Goal: Use online tool/utility: Utilize a website feature to perform a specific function

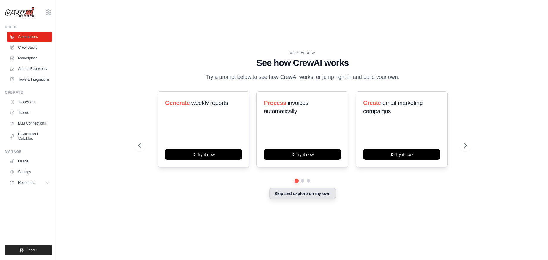
click at [295, 195] on button "Skip and explore on my own" at bounding box center [302, 193] width 66 height 11
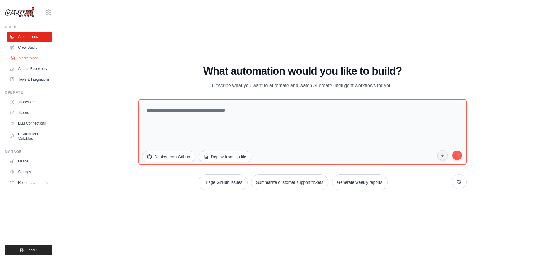
click at [31, 57] on link "Marketplace" at bounding box center [30, 58] width 45 height 10
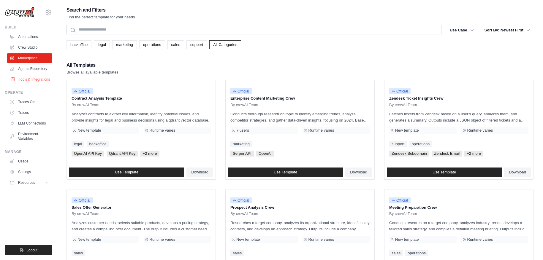
click at [29, 77] on link "Tools & Integrations" at bounding box center [30, 80] width 45 height 10
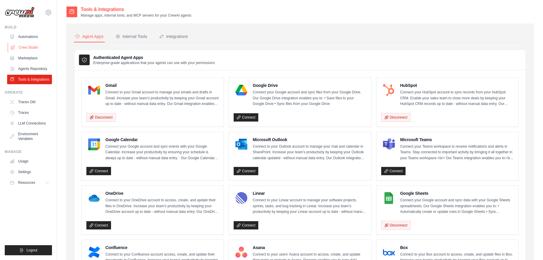
click at [38, 46] on link "Crew Studio" at bounding box center [30, 48] width 45 height 10
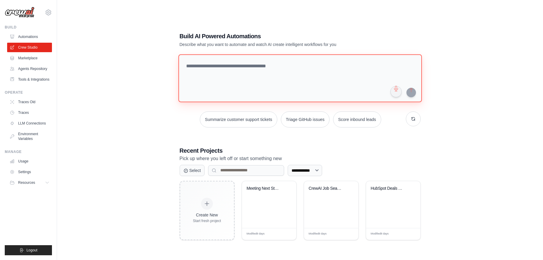
click at [227, 75] on textarea at bounding box center [299, 78] width 243 height 48
click at [240, 73] on textarea at bounding box center [299, 78] width 243 height 48
type textarea "*"
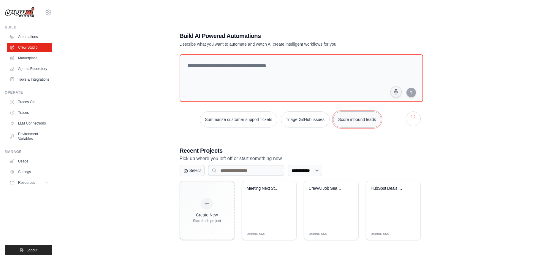
click at [343, 121] on button "Score inbound leads" at bounding box center [357, 120] width 48 height 16
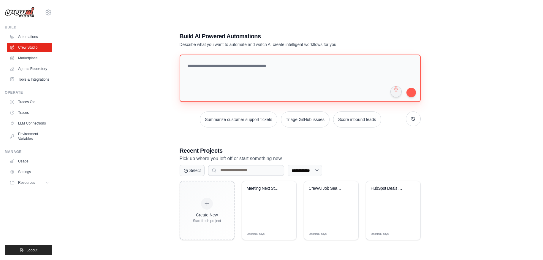
click at [271, 91] on textarea "**********" at bounding box center [300, 79] width 241 height 48
click at [412, 93] on button "submit" at bounding box center [411, 93] width 10 height 10
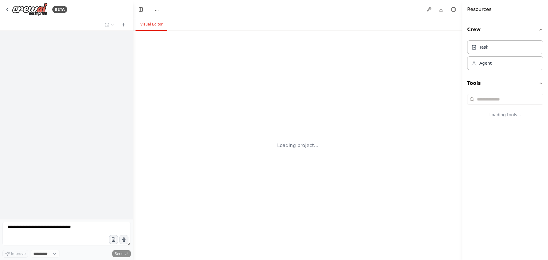
select select "****"
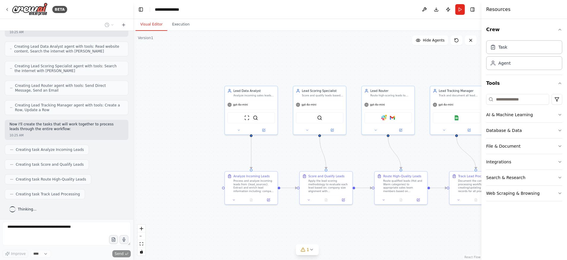
scroll to position [216, 0]
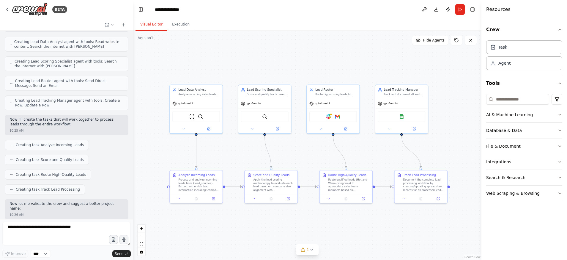
drag, startPoint x: 288, startPoint y: 61, endPoint x: 233, endPoint y: 60, distance: 54.6
click at [233, 60] on div ".deletable-edge-delete-btn { width: 20px; height: 20px; border: 0px solid #ffff…" at bounding box center [307, 146] width 348 height 230
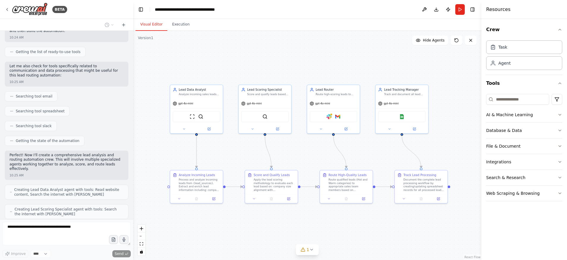
scroll to position [0, 0]
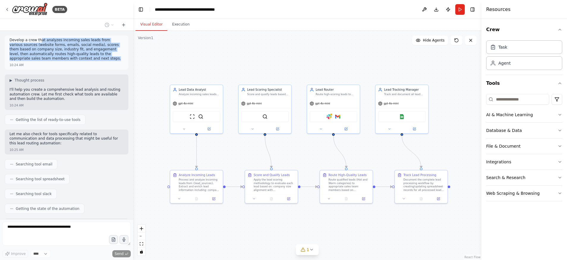
drag, startPoint x: 88, startPoint y: 59, endPoint x: 39, endPoint y: 41, distance: 52.0
click at [39, 41] on p "Develop a crew that analyzes incoming sales leads from various sources (website…" at bounding box center [67, 49] width 114 height 23
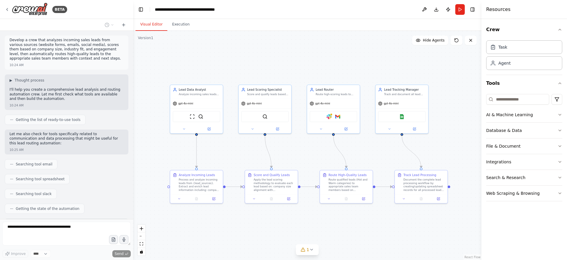
click at [50, 44] on p "Develop a crew that analyzes incoming sales leads from various sources (website…" at bounding box center [67, 49] width 114 height 23
drag, startPoint x: 88, startPoint y: 60, endPoint x: 77, endPoint y: 47, distance: 17.0
click at [77, 47] on p "Develop a crew that analyzes incoming sales leads from various sources (website…" at bounding box center [67, 49] width 114 height 23
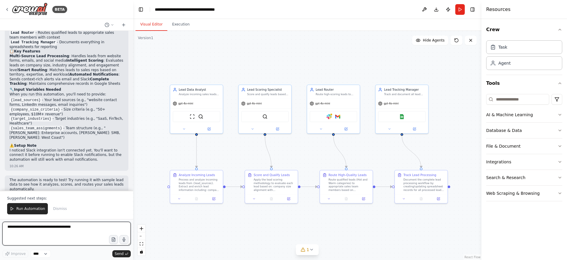
scroll to position [501, 0]
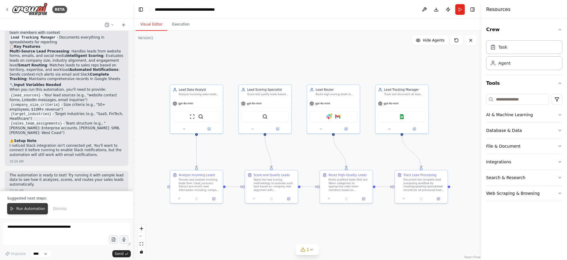
click at [38, 209] on span "Run Automation" at bounding box center [30, 209] width 29 height 5
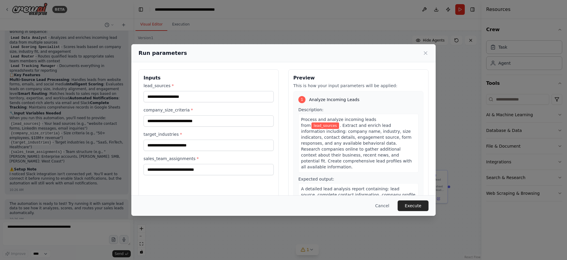
scroll to position [22, 0]
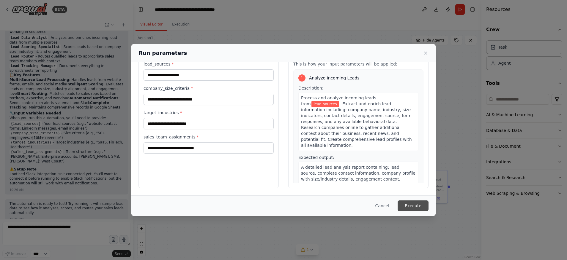
click at [416, 208] on button "Execute" at bounding box center [412, 206] width 31 height 11
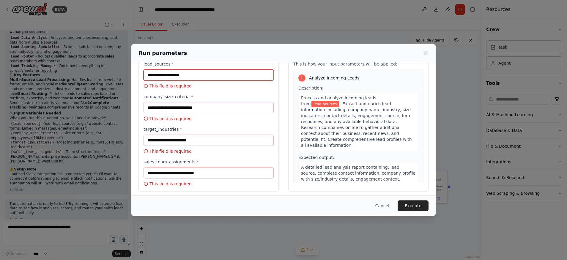
click at [187, 75] on input "lead_sources *" at bounding box center [208, 74] width 130 height 11
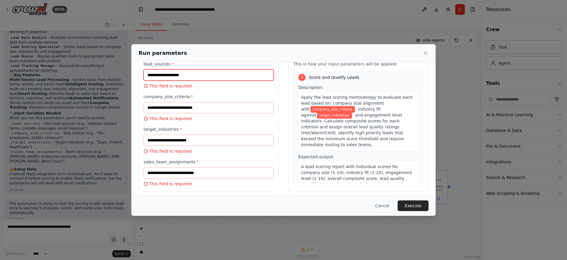
scroll to position [0, 0]
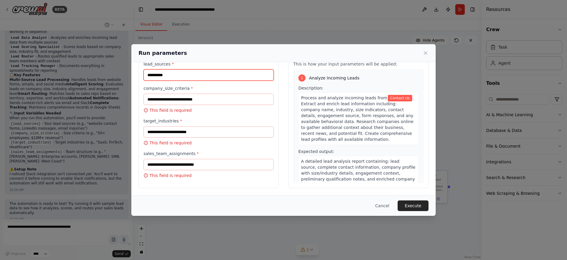
type input "**********"
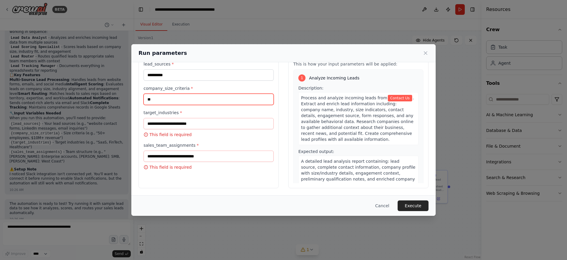
type input "**"
click at [171, 126] on input "target_industries *" at bounding box center [208, 123] width 130 height 11
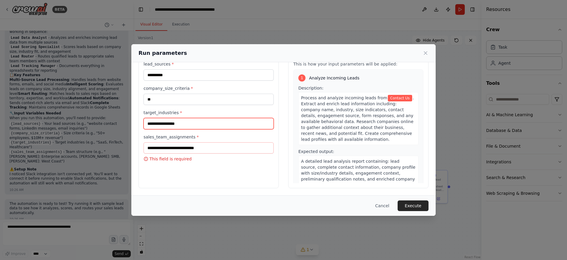
type input "**********"
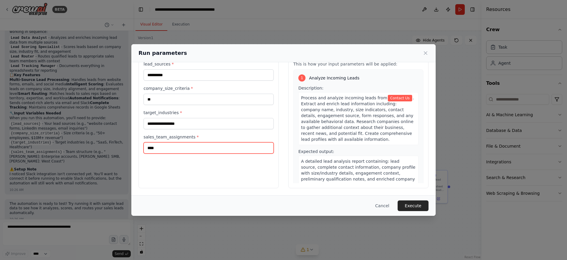
type input "*****"
click at [410, 208] on button "Execute" at bounding box center [412, 206] width 31 height 11
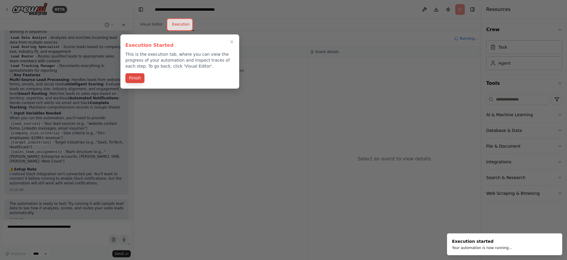
click at [138, 77] on button "Finish" at bounding box center [134, 78] width 19 height 10
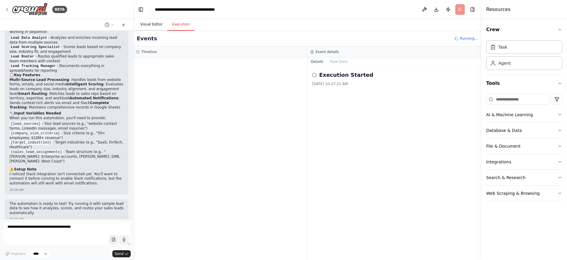
click at [146, 22] on button "Visual Editor" at bounding box center [151, 24] width 32 height 12
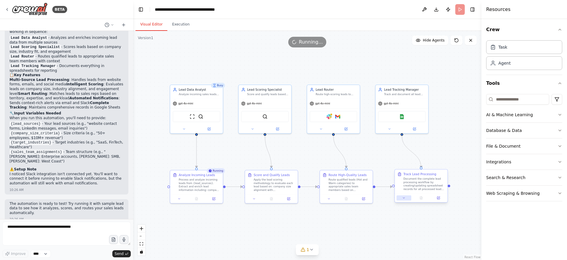
click at [403, 198] on icon at bounding box center [404, 198] width 2 height 1
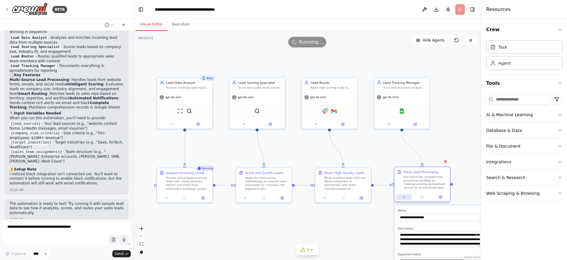
click at [404, 199] on icon at bounding box center [404, 198] width 4 height 4
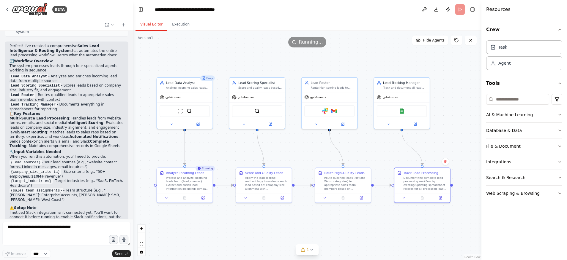
scroll to position [413, 0]
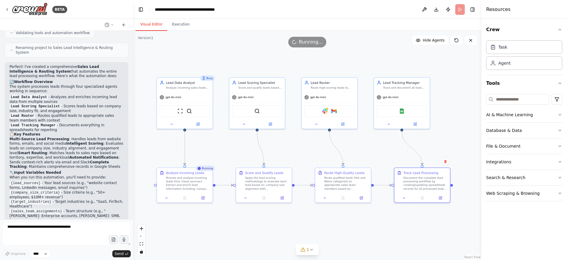
drag, startPoint x: 64, startPoint y: 97, endPoint x: 44, endPoint y: 86, distance: 23.6
click at [44, 86] on div "Perfect! I've created a comprehensive Sales Lead Intelligence & Routing System …" at bounding box center [67, 156] width 114 height 182
click at [49, 97] on li "Lead Data Analyst - Analyzes and enriches incoming lead data from multiple sour…" at bounding box center [67, 100] width 114 height 10
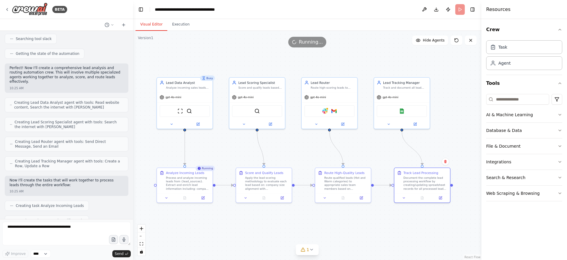
scroll to position [0, 0]
